Goal: Task Accomplishment & Management: Use online tool/utility

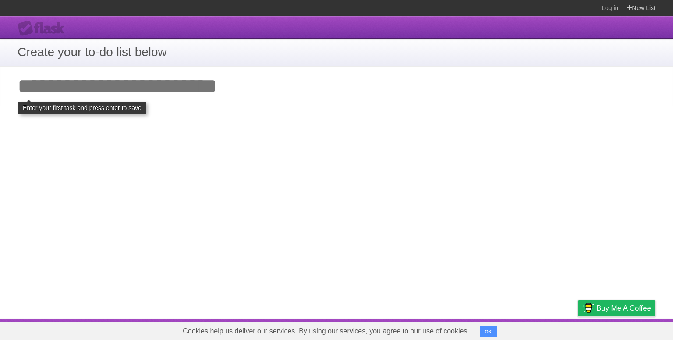
click at [182, 96] on input "Add your first task" at bounding box center [336, 86] width 673 height 40
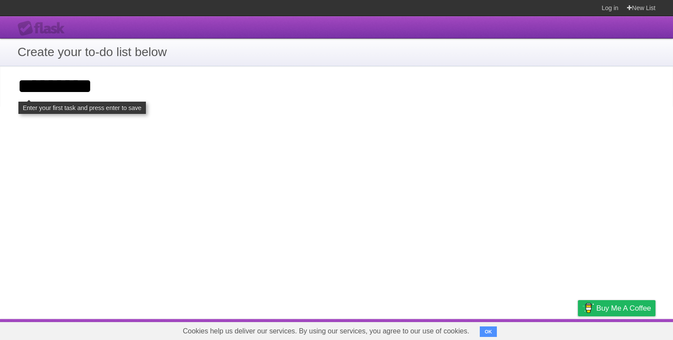
type input "*********"
click input "**********" at bounding box center [0, 0] width 0 height 0
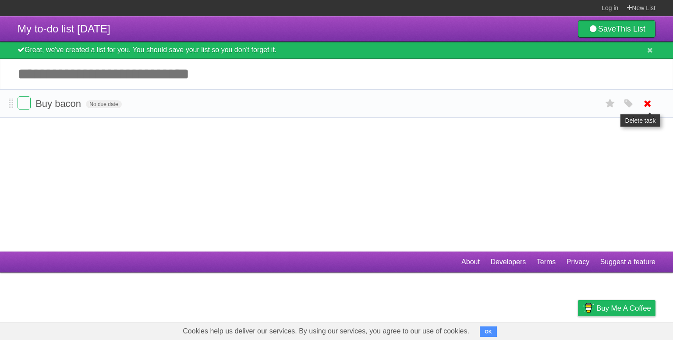
click at [648, 106] on icon at bounding box center [647, 103] width 12 height 14
